Goal: Information Seeking & Learning: Find specific fact

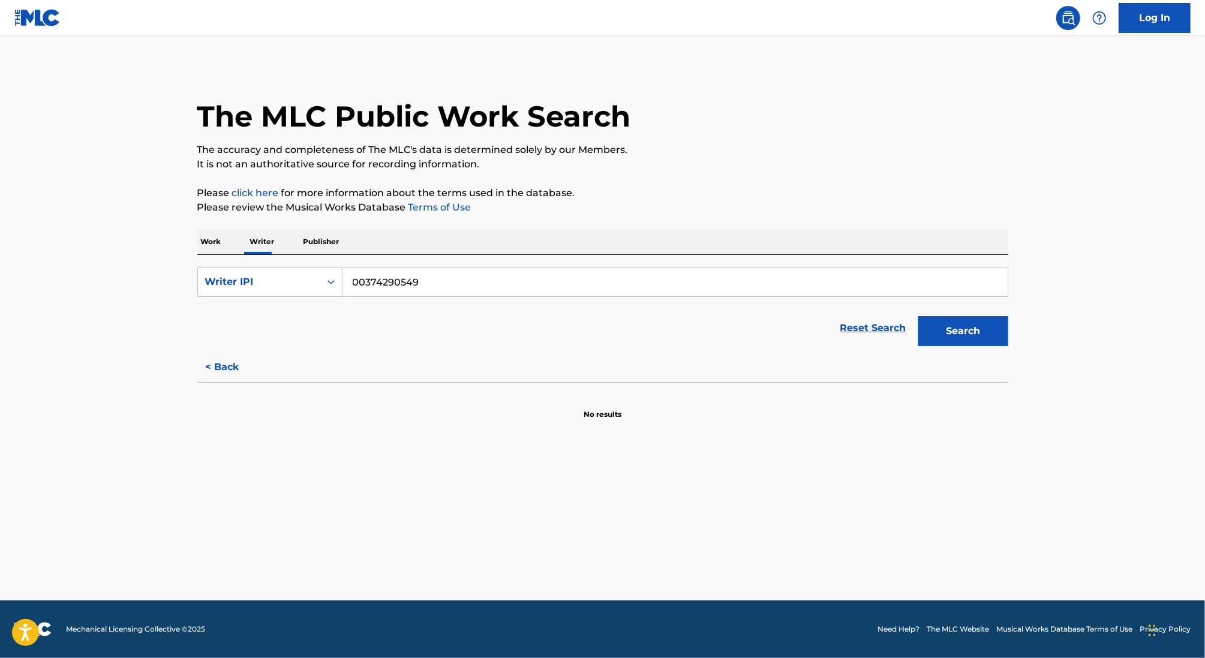
click at [213, 244] on p "Work" at bounding box center [211, 241] width 28 height 25
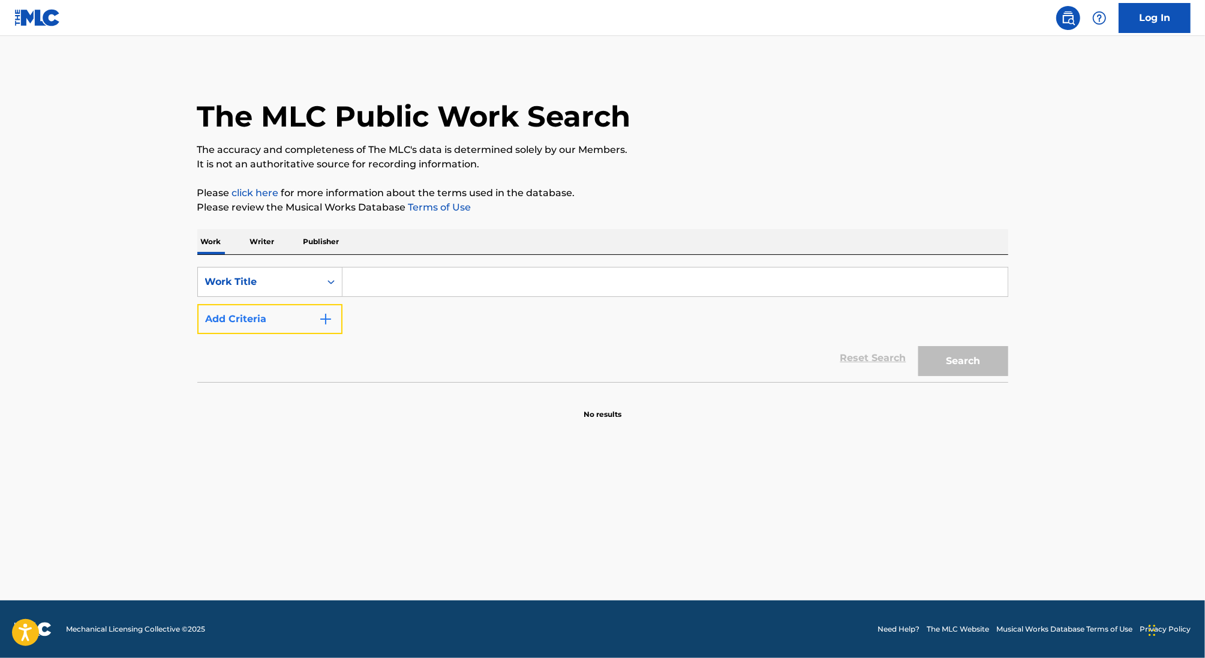
click at [322, 324] on img "Search Form" at bounding box center [325, 319] width 14 height 14
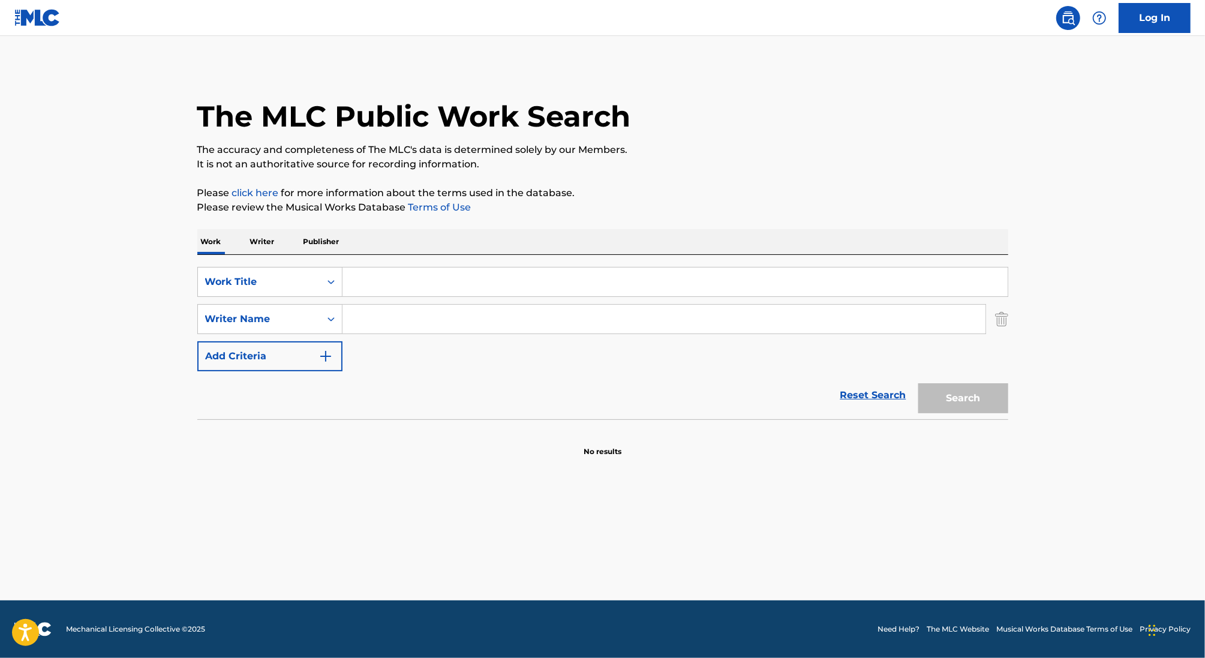
click at [386, 284] on input "Search Form" at bounding box center [674, 281] width 665 height 29
paste input "I LOST EVERYTHING"
type input "I LOST EVERYTHING"
click at [501, 321] on input "Search Form" at bounding box center [663, 319] width 643 height 29
type input "champagne"
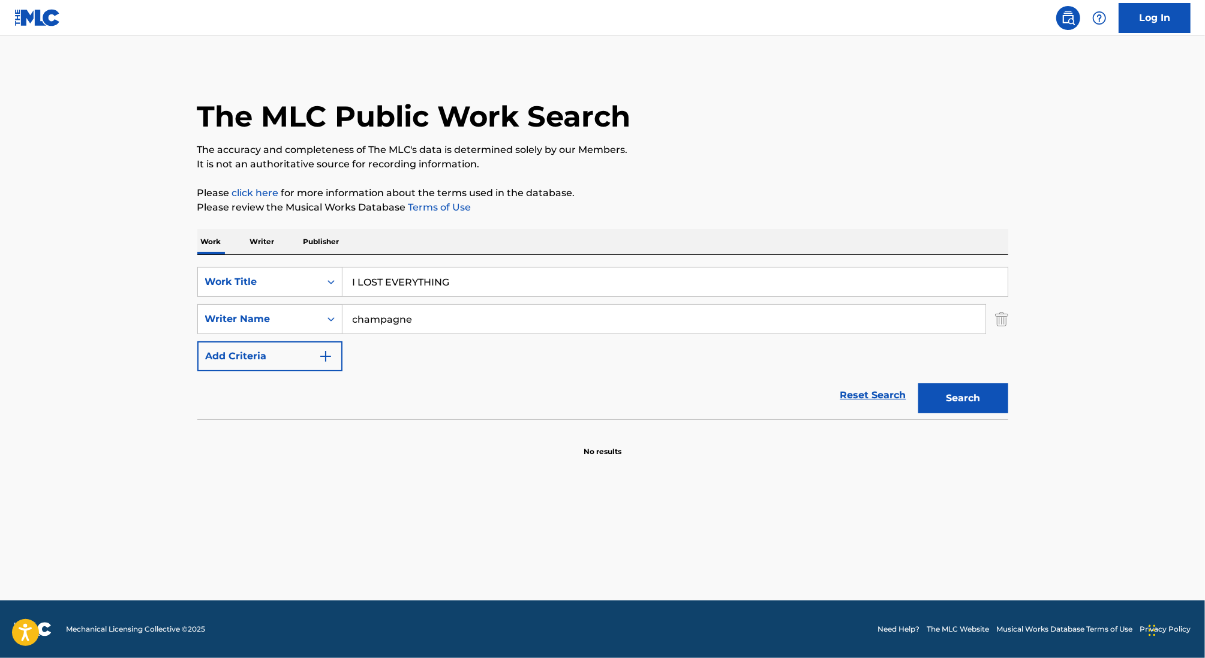
click at [918, 383] on button "Search" at bounding box center [963, 398] width 90 height 30
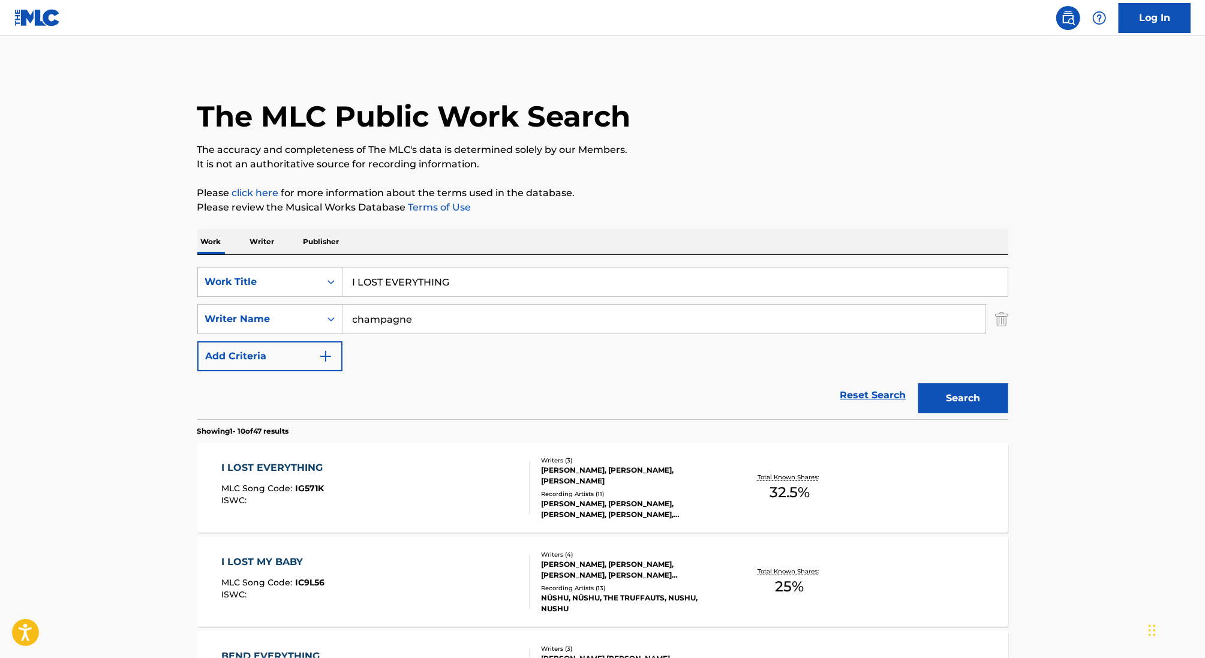
click at [443, 479] on div "I LOST EVERYTHING MLC Song Code : IG571K ISWC :" at bounding box center [375, 488] width 308 height 54
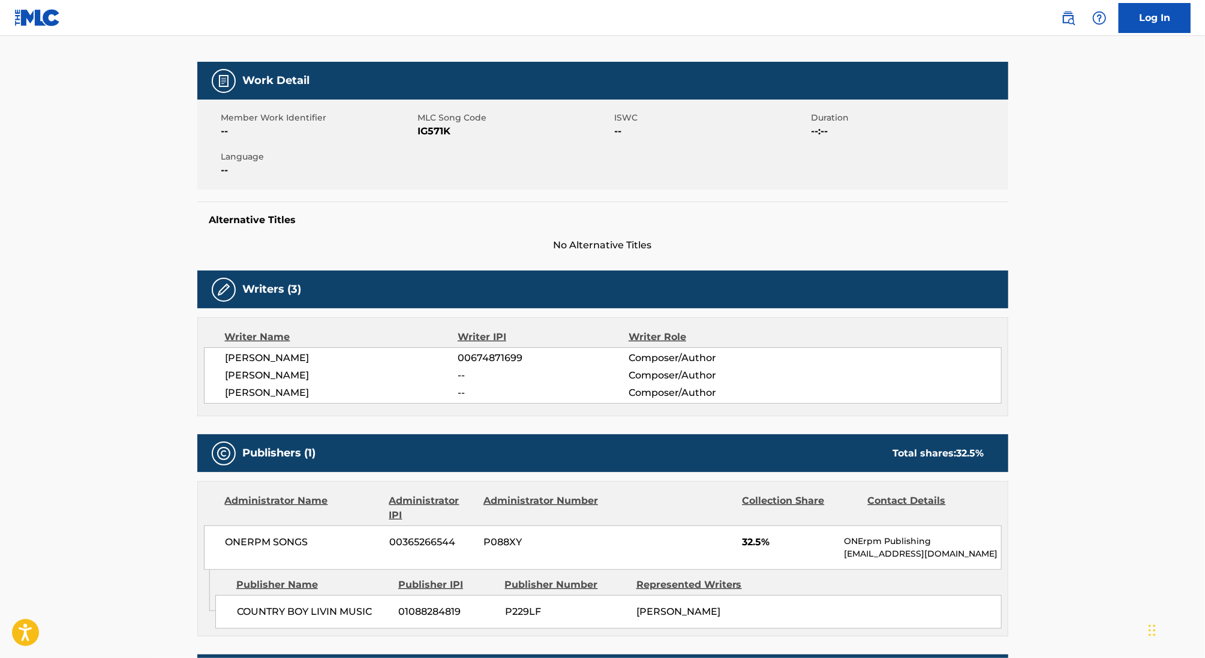
scroll to position [164, 0]
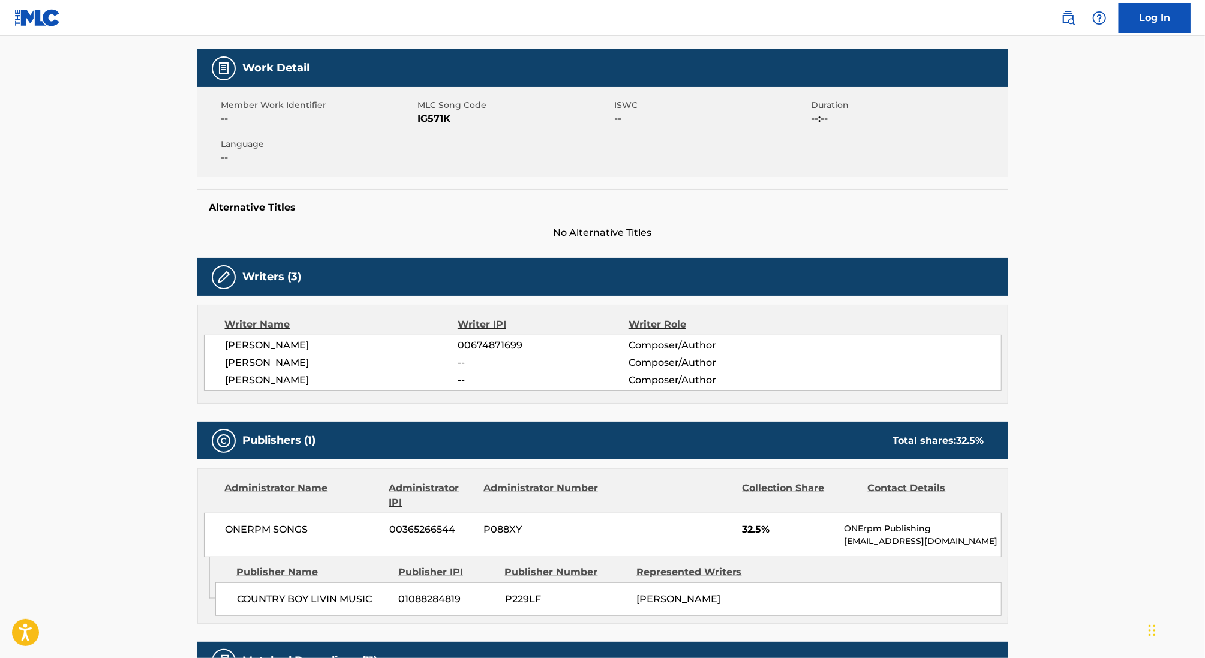
drag, startPoint x: 358, startPoint y: 343, endPoint x: 176, endPoint y: 343, distance: 181.7
click at [176, 343] on main "< Back to public search results Copy work link I LOST EVERYTHING Work Detail Me…" at bounding box center [602, 480] width 1205 height 1217
click at [438, 359] on span "[PERSON_NAME]" at bounding box center [341, 363] width 233 height 14
drag, startPoint x: 374, startPoint y: 347, endPoint x: 180, endPoint y: 343, distance: 193.7
click at [180, 343] on main "< Back to public search results Copy work link I LOST EVERYTHING Work Detail Me…" at bounding box center [602, 480] width 1205 height 1217
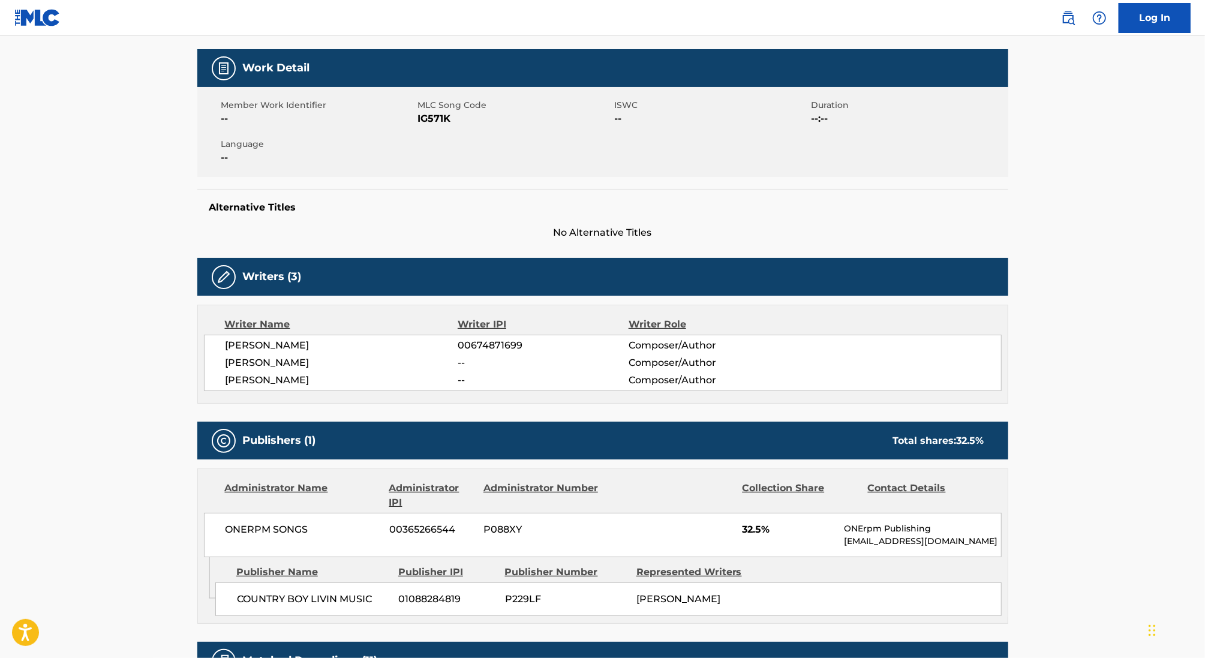
copy span "[PERSON_NAME]"
drag, startPoint x: 470, startPoint y: 345, endPoint x: 588, endPoint y: 341, distance: 118.2
click at [587, 342] on span "00674871699" at bounding box center [543, 345] width 170 height 14
copy span "674871699"
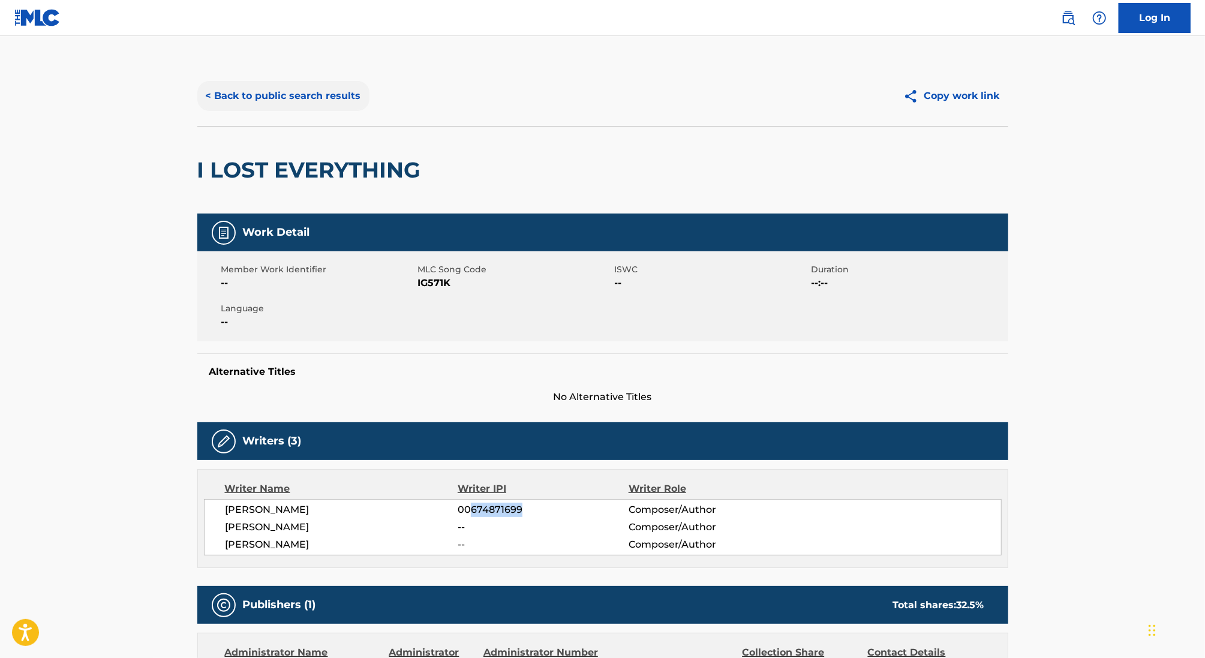
click at [308, 93] on button "< Back to public search results" at bounding box center [283, 96] width 172 height 30
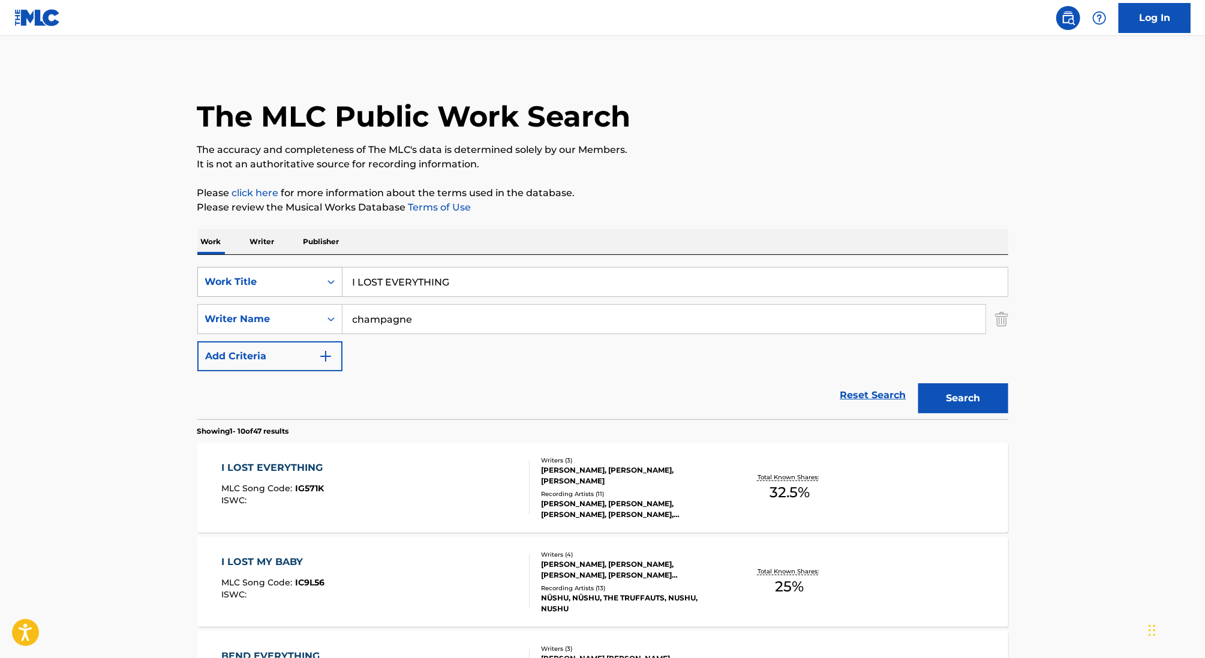
drag, startPoint x: 473, startPoint y: 284, endPoint x: 252, endPoint y: 276, distance: 220.8
click at [252, 276] on div "SearchWithCriteriaa7ff9b2f-4bc1-4403-8107-83d569d484db Work Title I LOST EVERYT…" at bounding box center [602, 282] width 811 height 30
paste input "K IS FOR CHRISTMAS"
type input "K IS FOR CHRISTMAS"
click at [387, 321] on input "champagne" at bounding box center [663, 319] width 643 height 29
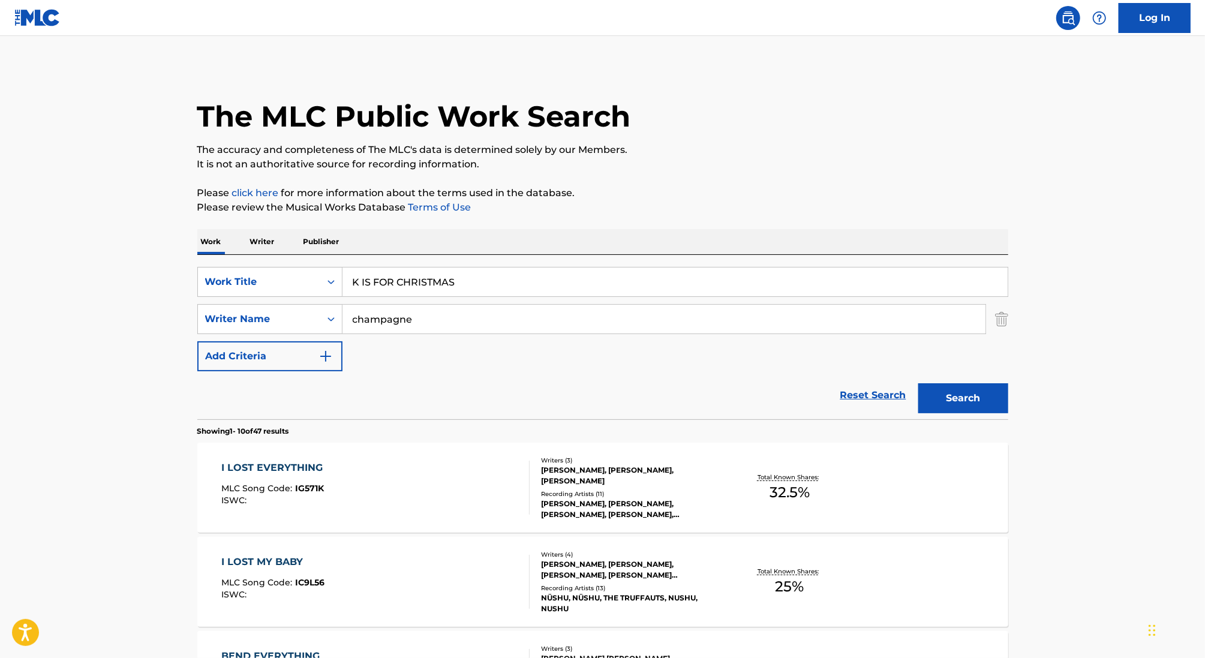
click at [387, 321] on input "champagne" at bounding box center [663, 319] width 643 height 29
type input "[PERSON_NAME]"
click at [918, 383] on button "Search" at bounding box center [963, 398] width 90 height 30
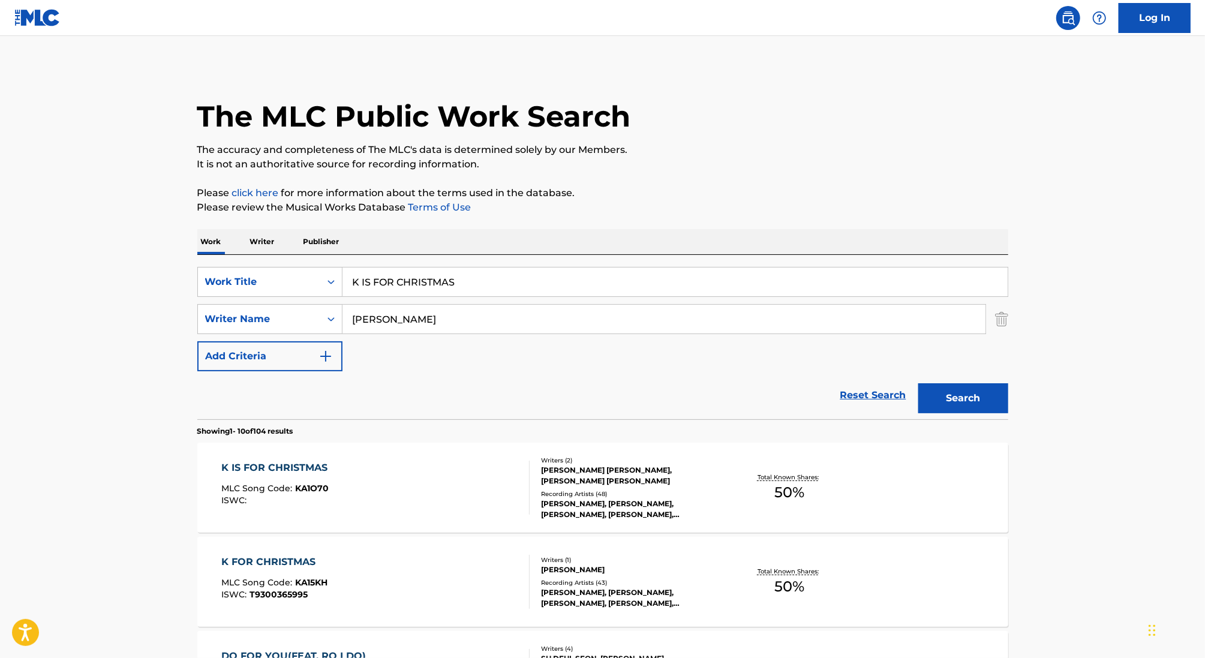
click at [392, 468] on div "K IS FOR CHRISTMAS MLC Song Code : KA1O70 ISWC :" at bounding box center [375, 488] width 308 height 54
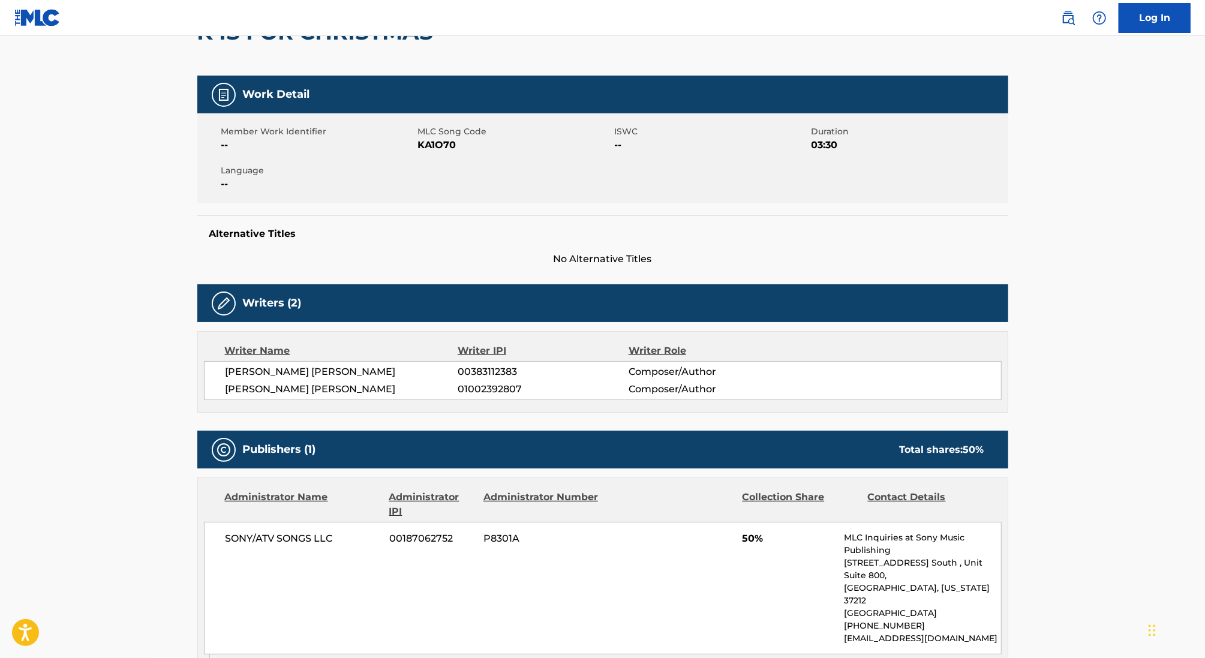
scroll to position [152, 0]
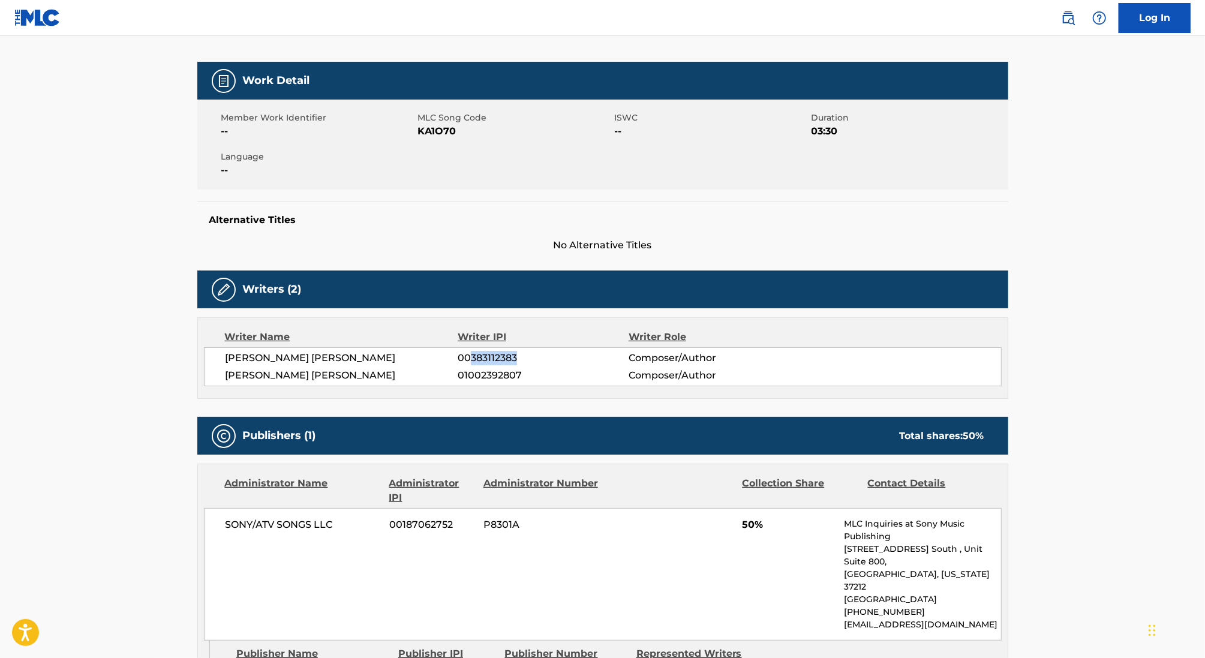
drag, startPoint x: 470, startPoint y: 353, endPoint x: 579, endPoint y: 353, distance: 109.1
click at [579, 353] on span "00383112383" at bounding box center [543, 358] width 170 height 14
copy span "383112383"
drag, startPoint x: 363, startPoint y: 356, endPoint x: 113, endPoint y: 356, distance: 250.1
click at [113, 356] on main "< Back to public search results Copy work link K IS FOR CHRISTMAS Work Detail M…" at bounding box center [602, 534] width 1205 height 1300
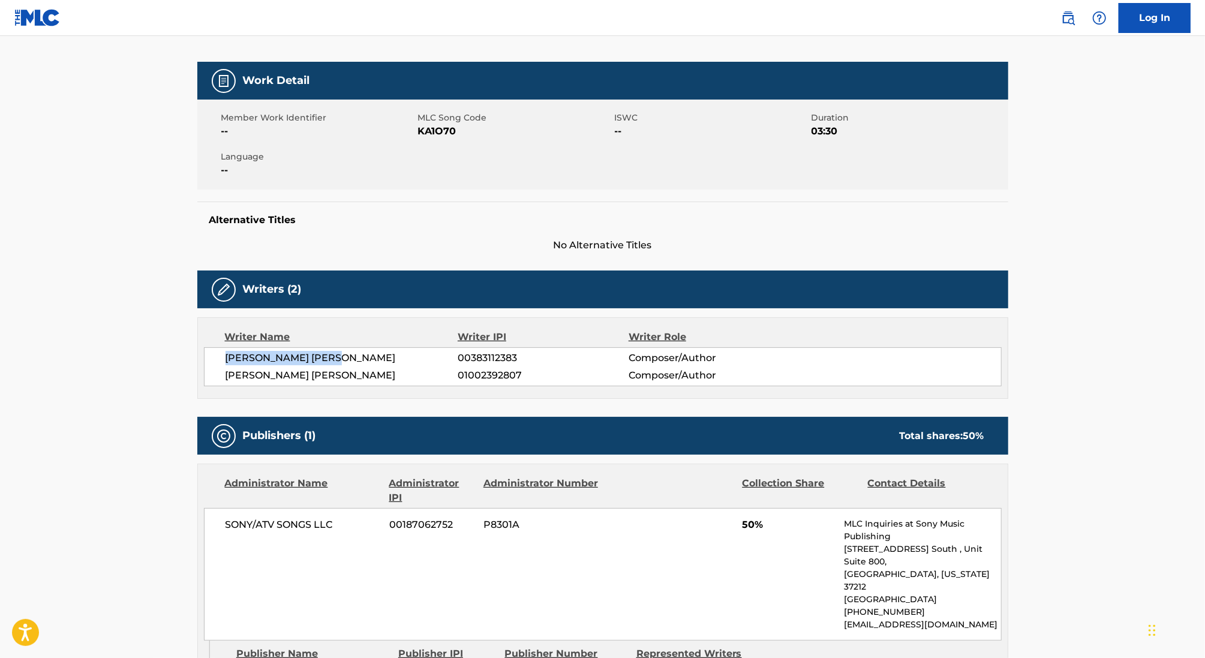
copy span "[PERSON_NAME] [PERSON_NAME]"
